Goal: Find contact information: Find contact information

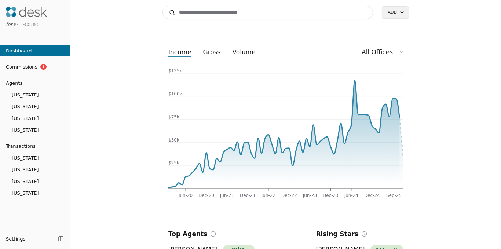
click at [24, 65] on span "Commissions" at bounding box center [18, 67] width 37 height 8
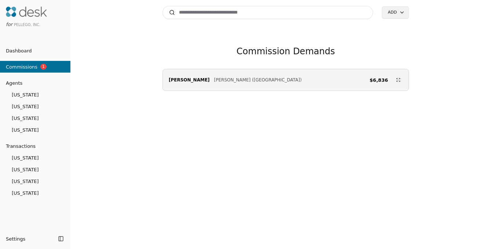
click at [25, 97] on span "[US_STATE]" at bounding box center [35, 95] width 70 height 8
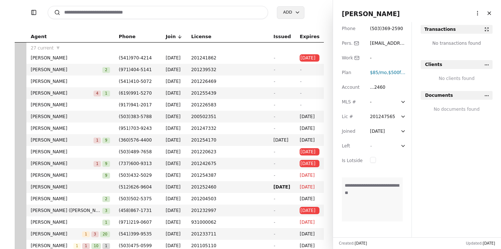
scroll to position [87, 0]
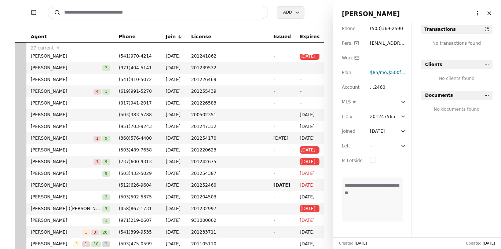
click at [111, 111] on td "[PERSON_NAME]" at bounding box center [70, 115] width 88 height 12
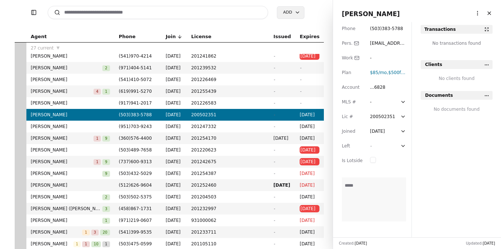
click at [393, 43] on span "[EMAIL_ADDRESS][DOMAIN_NAME]" at bounding box center [388, 51] width 36 height 20
click at [393, 43] on input "**********" at bounding box center [387, 43] width 35 height 7
